Goal: Navigation & Orientation: Find specific page/section

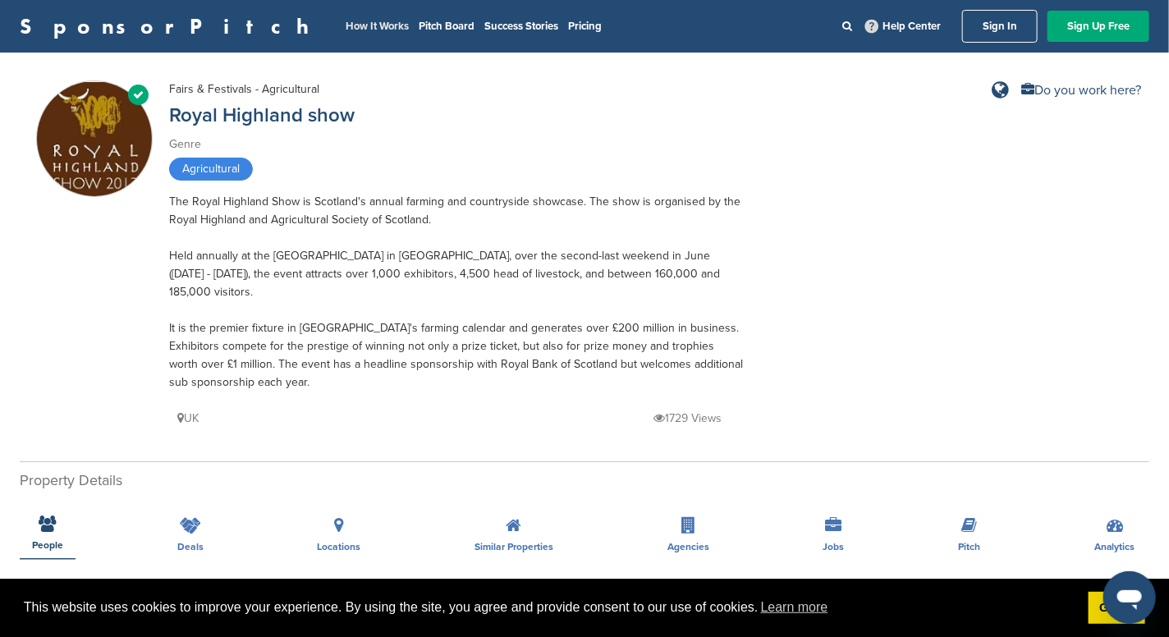
click at [345, 22] on link "How It Works" at bounding box center [376, 26] width 63 height 13
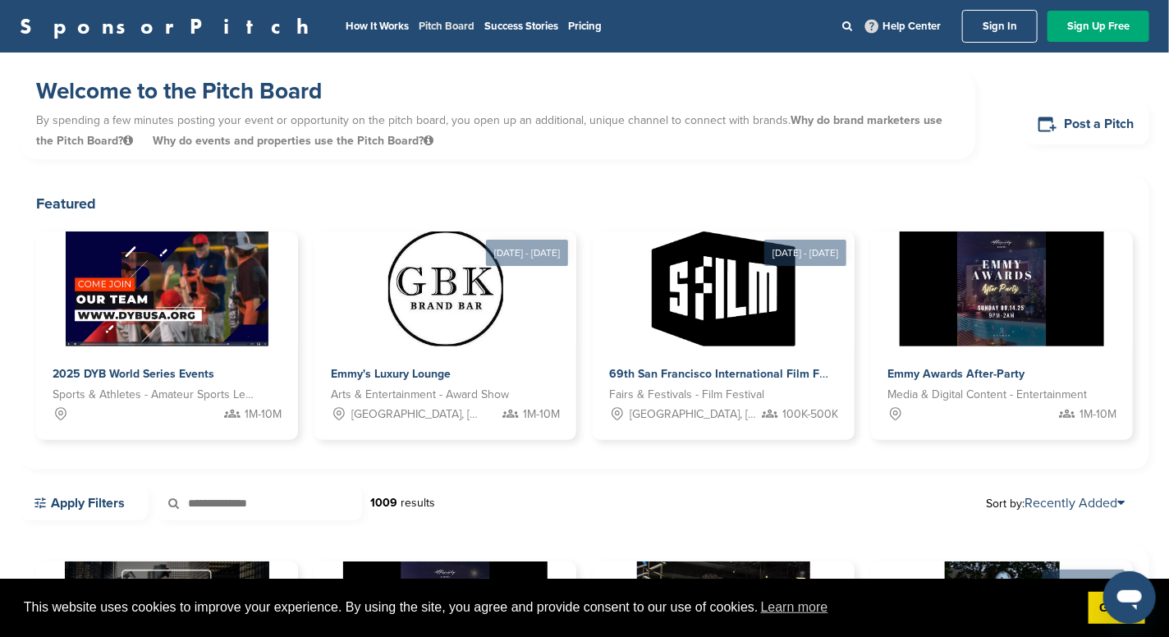
click at [419, 25] on link "Pitch Board" at bounding box center [447, 26] width 56 height 13
click at [844, 23] on icon at bounding box center [847, 26] width 10 height 11
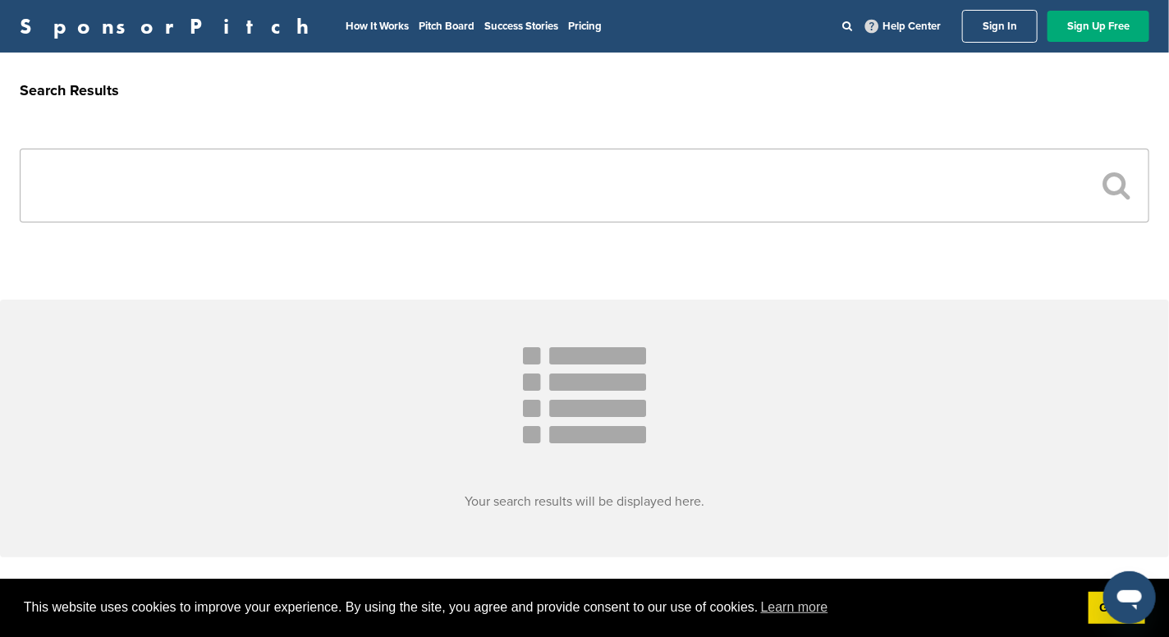
click at [372, 204] on input "text" at bounding box center [584, 186] width 1129 height 74
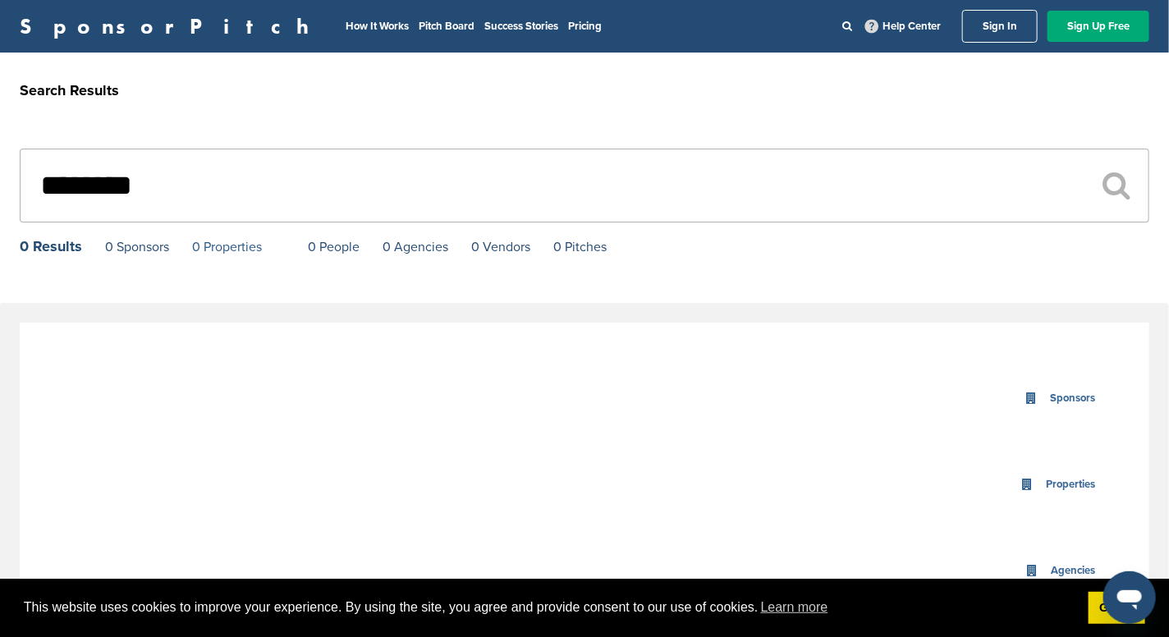
type input "********"
click at [213, 241] on link "0 Properties" at bounding box center [227, 247] width 70 height 16
click at [90, 9] on div "SponsorPitch How It Works Pitch Board Success Stories Pricing Help Center Sign …" at bounding box center [584, 26] width 1169 height 53
click at [74, 29] on link "SponsorPitch" at bounding box center [170, 26] width 300 height 21
